Goal: Find specific page/section: Find specific page/section

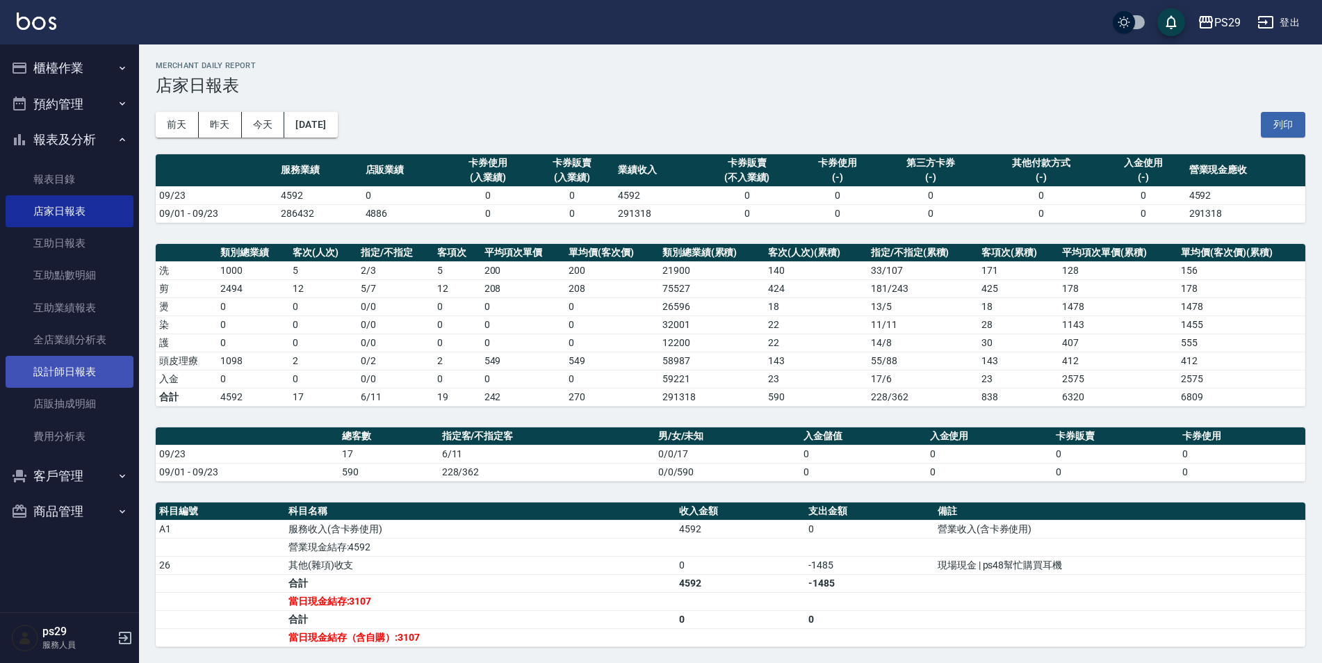
click at [70, 377] on link "設計師日報表" at bounding box center [70, 372] width 128 height 32
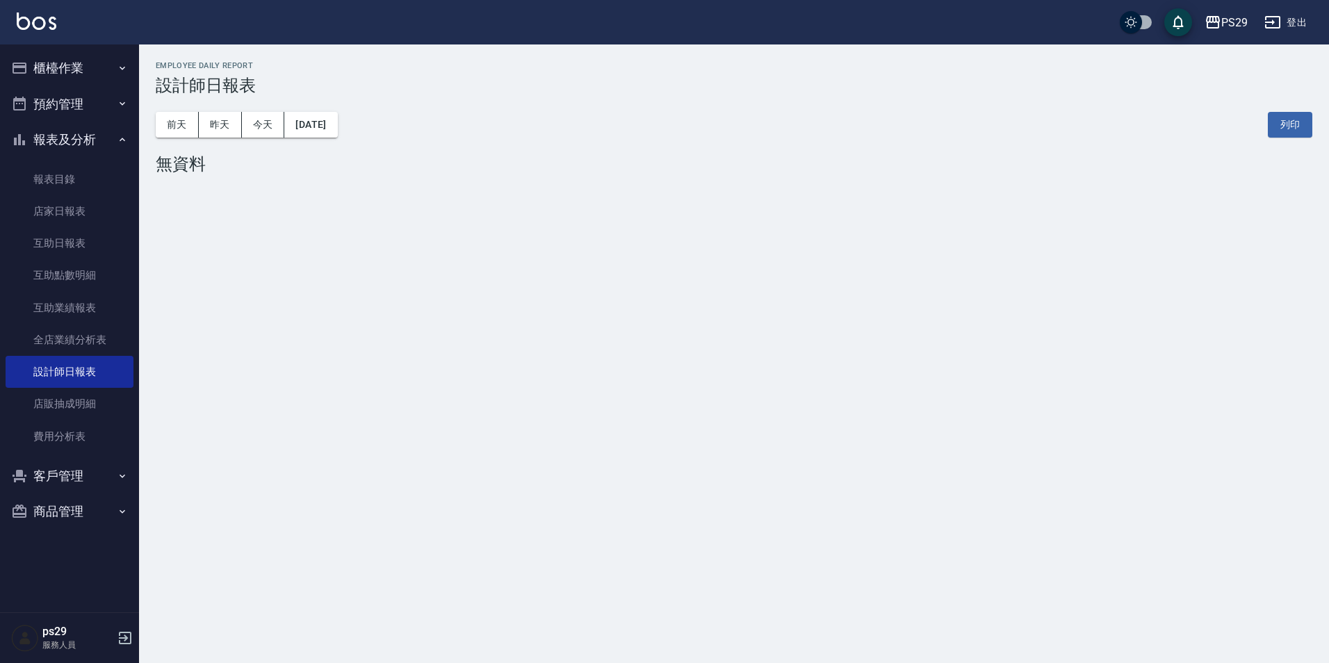
click at [336, 131] on button "[DATE]" at bounding box center [310, 125] width 53 height 26
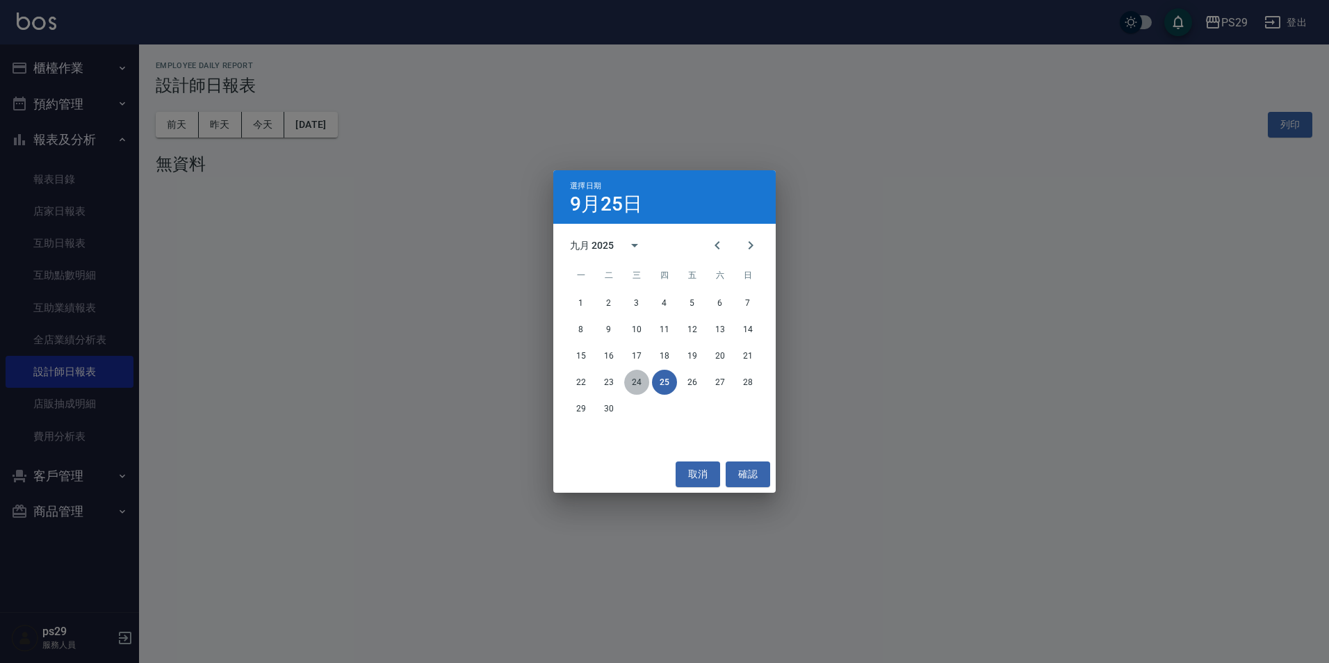
click at [641, 385] on button "24" at bounding box center [636, 382] width 25 height 25
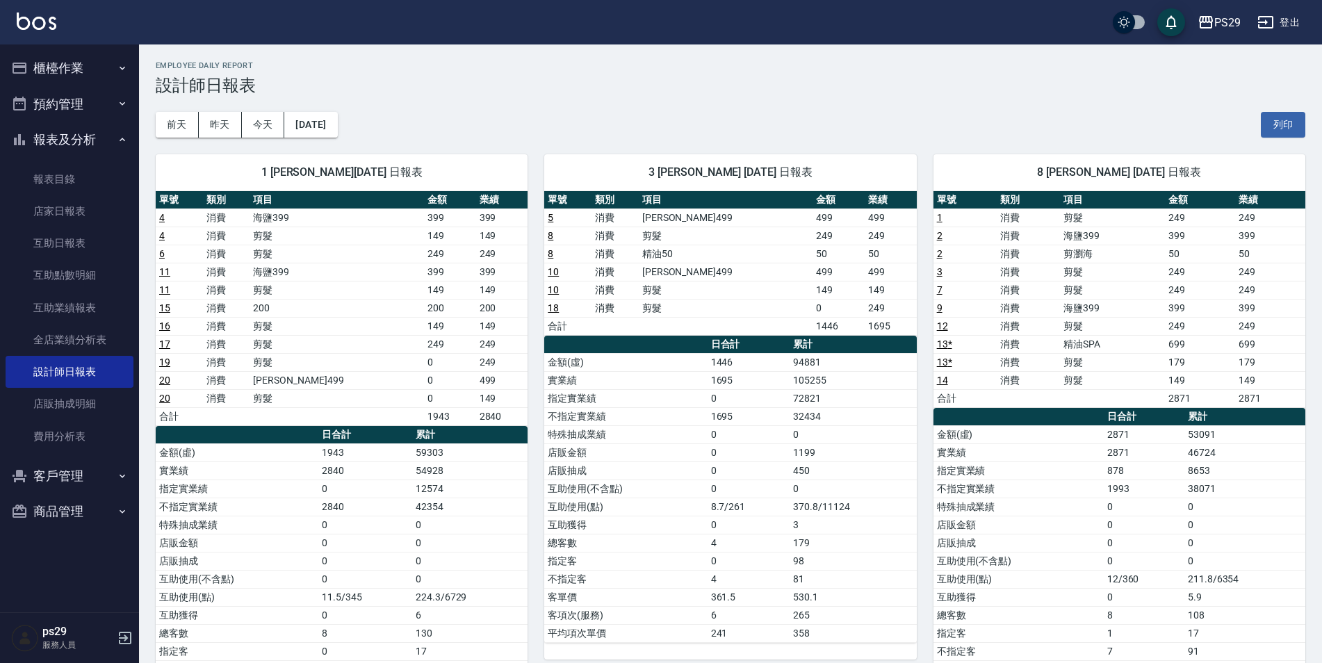
scroll to position [104, 0]
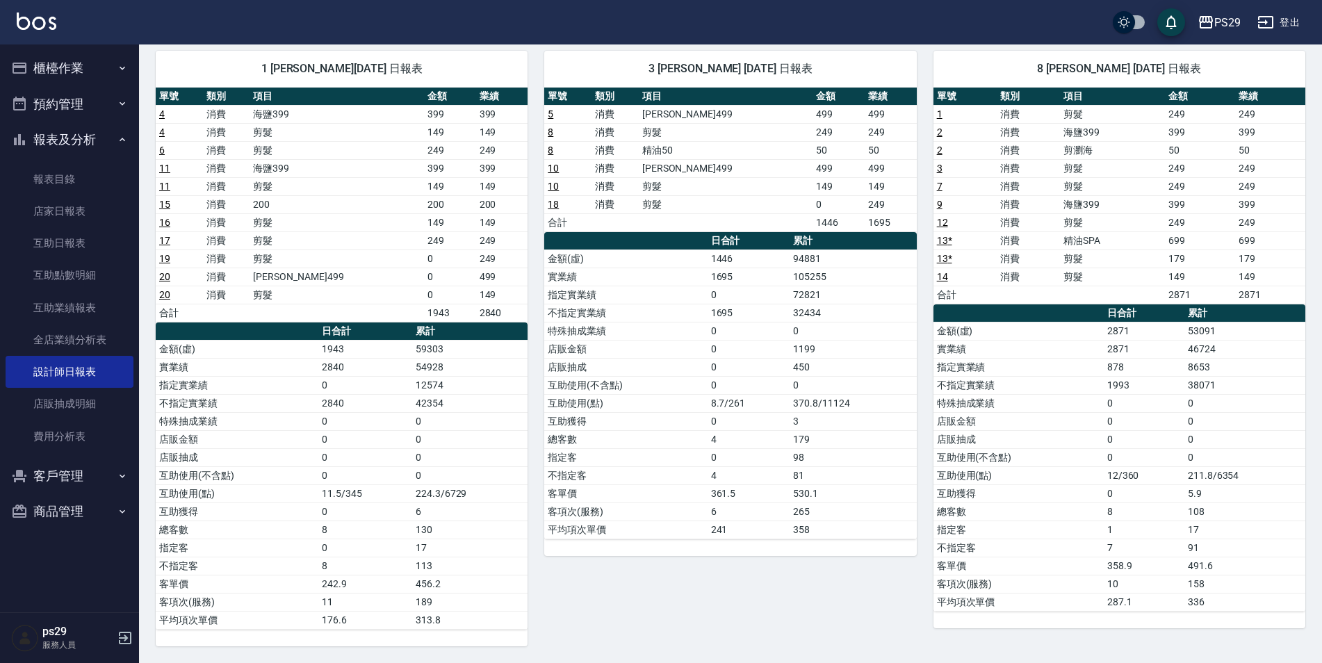
click at [28, 15] on img at bounding box center [37, 21] width 40 height 17
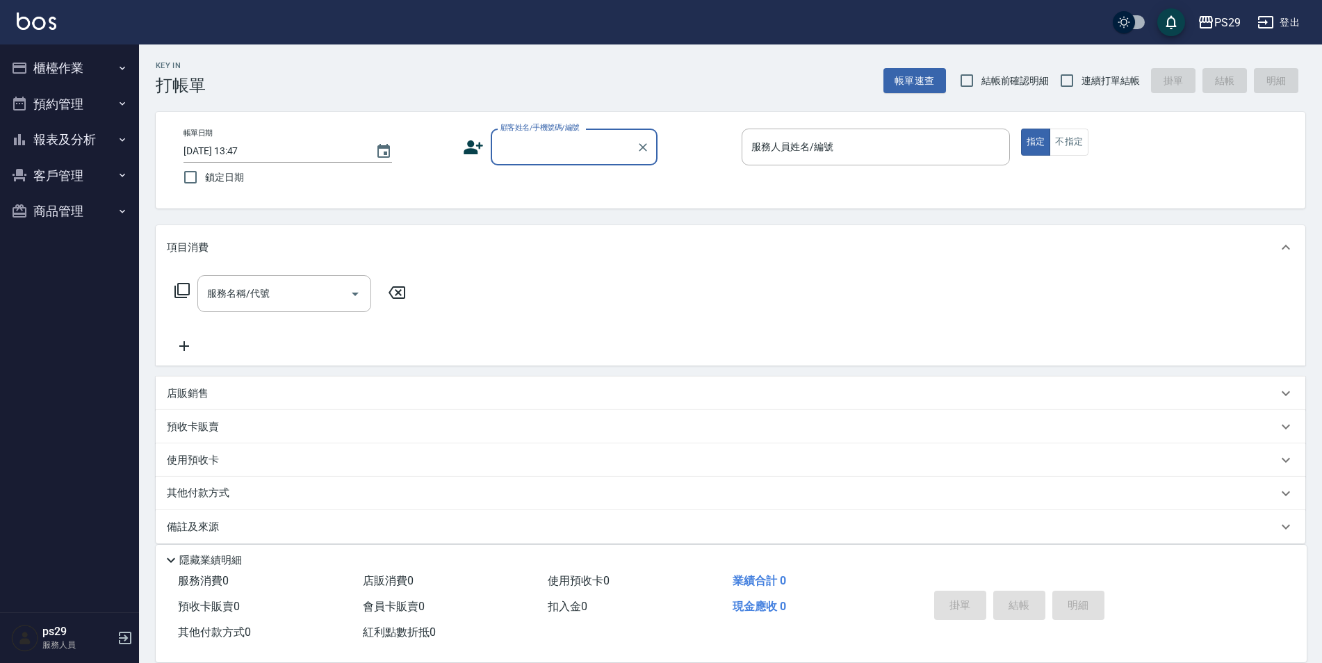
click at [40, 14] on img at bounding box center [37, 21] width 40 height 17
